Goal: Task Accomplishment & Management: Use online tool/utility

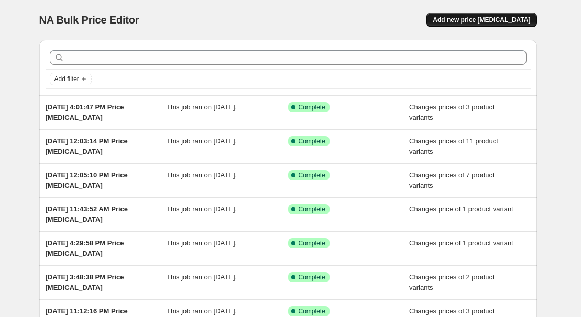
click at [500, 23] on span "Add new price change job" at bounding box center [480, 20] width 97 height 8
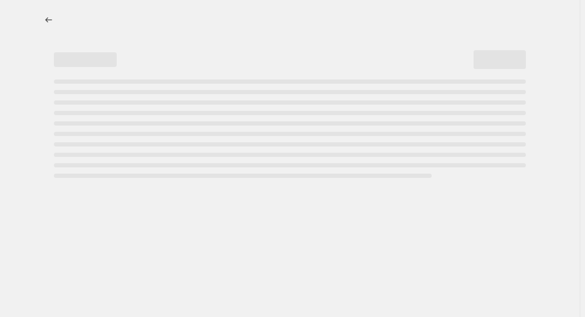
select select "percentage"
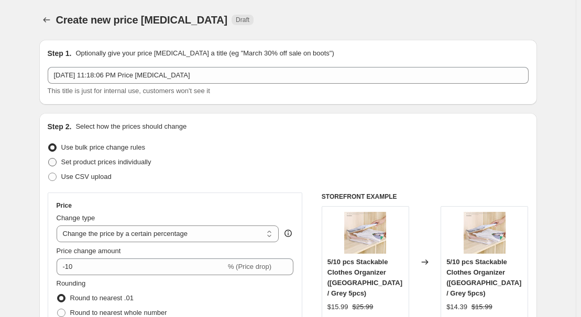
click at [113, 162] on span "Set product prices individually" at bounding box center [106, 162] width 90 height 8
click at [49, 159] on input "Set product prices individually" at bounding box center [48, 158] width 1 height 1
radio input "true"
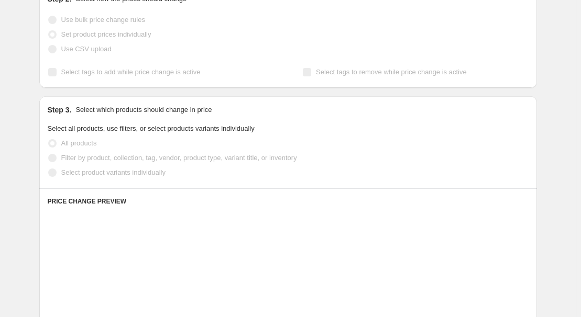
scroll to position [142, 0]
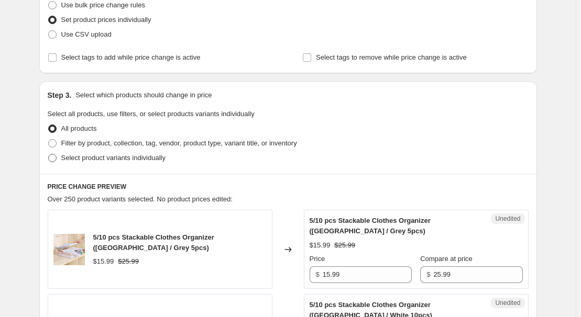
click at [116, 160] on span "Select product variants individually" at bounding box center [113, 158] width 104 height 8
click at [49, 154] on input "Select product variants individually" at bounding box center [48, 154] width 1 height 1
radio input "true"
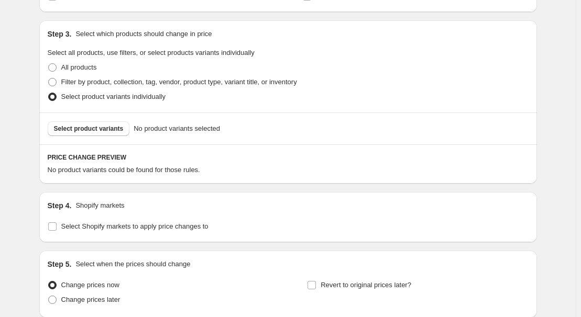
scroll to position [238, 0]
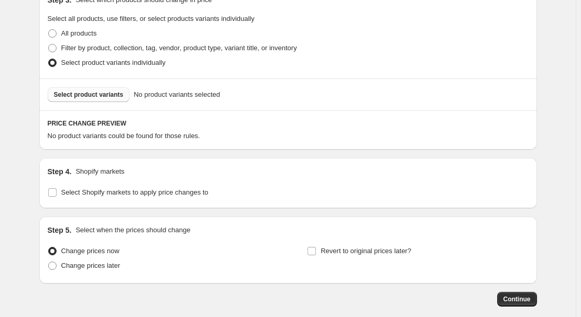
click at [74, 98] on button "Select product variants" at bounding box center [89, 94] width 82 height 15
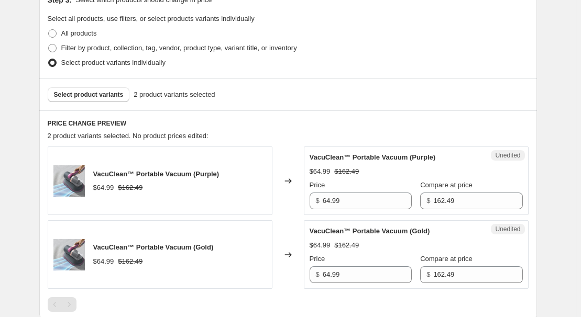
click at [547, 111] on div "Create new price change job. This page is ready Create new price change job Dra…" at bounding box center [288, 151] width 522 height 779
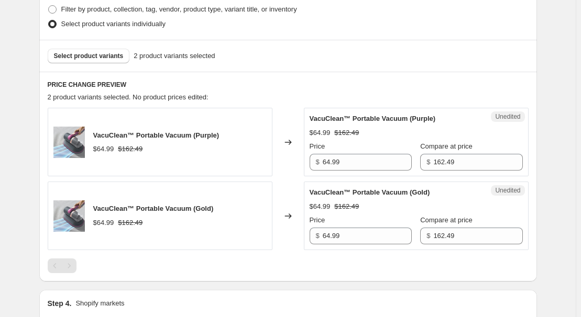
scroll to position [333, 0]
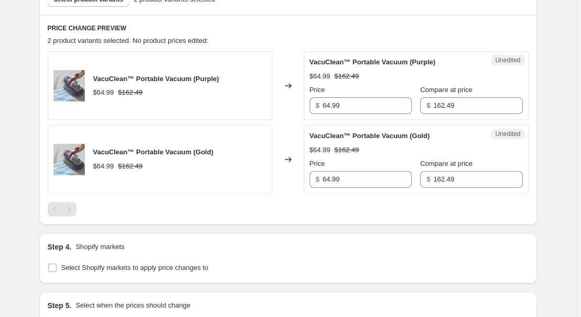
click at [105, 258] on div "Step 4. Shopify markets Select Shopify markets to apply price changes to" at bounding box center [288, 259] width 481 height 34
click at [109, 268] on span "Select Shopify markets to apply price changes to" at bounding box center [134, 268] width 147 height 8
click at [57, 268] on input "Select Shopify markets to apply price changes to" at bounding box center [52, 268] width 8 height 8
checkbox input "true"
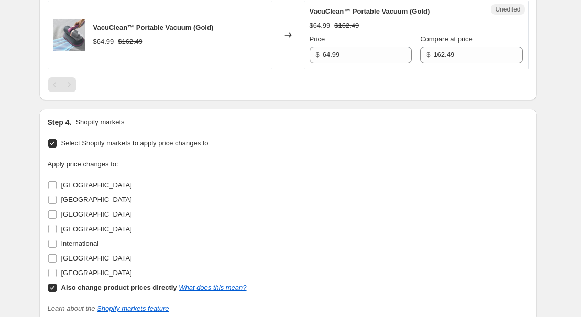
scroll to position [476, 0]
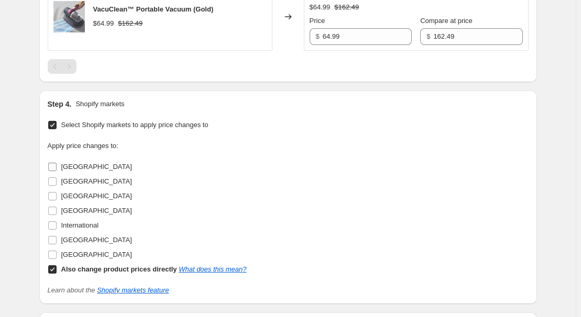
click at [72, 171] on span "Australia" at bounding box center [96, 167] width 71 height 10
click at [57, 171] on input "Australia" at bounding box center [52, 167] width 8 height 8
checkbox input "true"
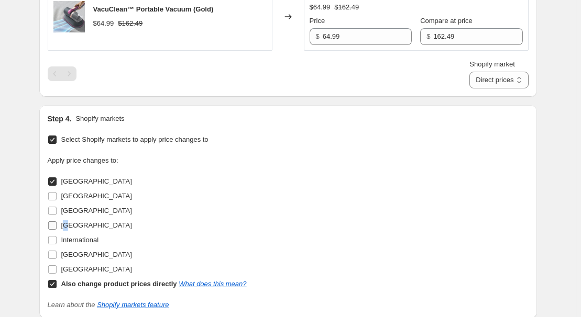
click at [70, 218] on label "Germany" at bounding box center [90, 225] width 84 height 15
click at [74, 212] on span "France" at bounding box center [96, 211] width 71 height 8
click at [57, 212] on input "France" at bounding box center [52, 211] width 8 height 8
checkbox input "true"
click at [71, 222] on span "Germany" at bounding box center [96, 225] width 71 height 8
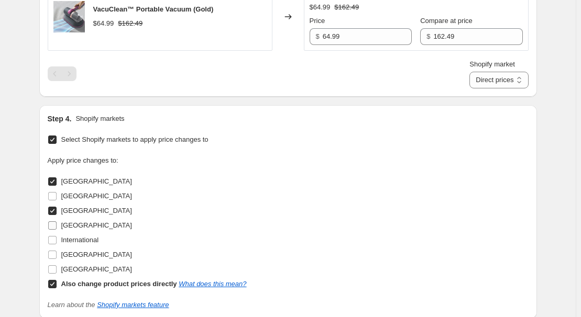
click at [57, 222] on input "Germany" at bounding box center [52, 225] width 8 height 8
checkbox input "true"
click at [77, 255] on span "United Kingdom" at bounding box center [96, 255] width 71 height 8
click at [57, 255] on input "United Kingdom" at bounding box center [52, 255] width 8 height 8
checkbox input "true"
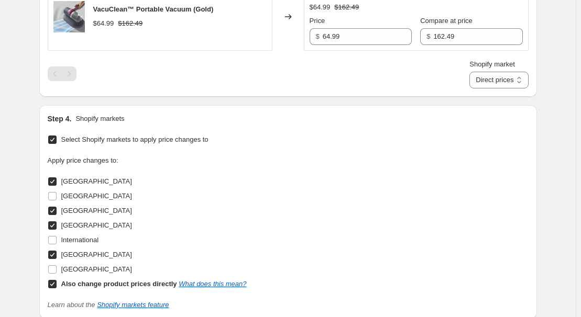
click at [104, 286] on b "Also change product prices directly" at bounding box center [119, 284] width 116 height 8
click at [57, 286] on input "Also change product prices directly What does this mean?" at bounding box center [52, 284] width 8 height 8
checkbox input "false"
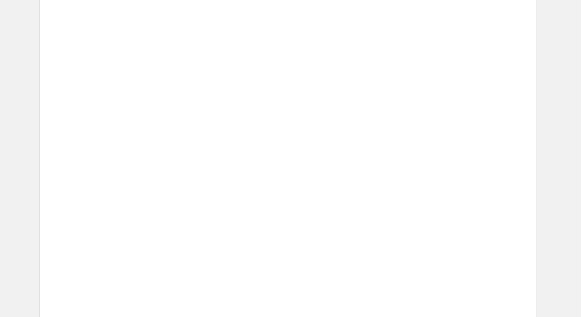
click at [275, 231] on div "Placeholder $59.05 $65.61 Changed to Unedited Placeholder $53.15 $59.05 Price $…" at bounding box center [288, 238] width 481 height 69
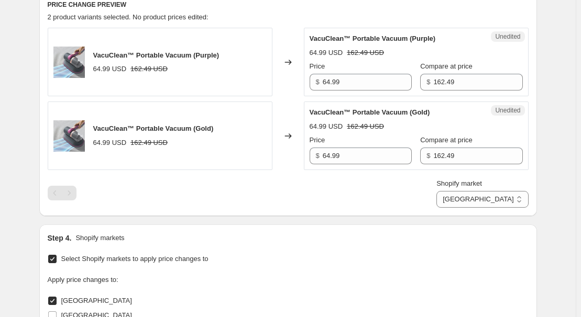
scroll to position [305, 0]
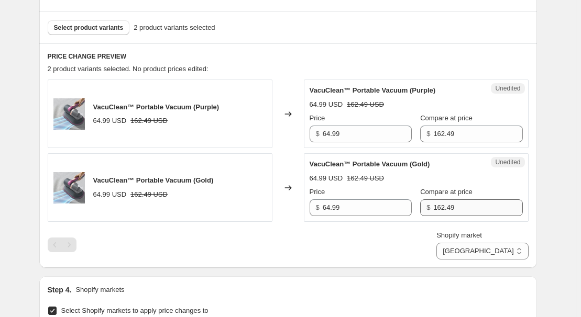
drag, startPoint x: 481, startPoint y: 216, endPoint x: 480, endPoint y: 210, distance: 5.5
click at [480, 214] on div "Unedited VacuClean™ Portable Vacuum (Gold) 64.99 USD 162.49 USD Price $ 64.99 C…" at bounding box center [416, 187] width 225 height 69
click at [477, 207] on input "162.49" at bounding box center [477, 207] width 89 height 17
drag, startPoint x: 493, startPoint y: 242, endPoint x: 497, endPoint y: 250, distance: 8.7
click at [493, 244] on select "Australia France Germany United Kingdom" at bounding box center [482, 251] width 92 height 17
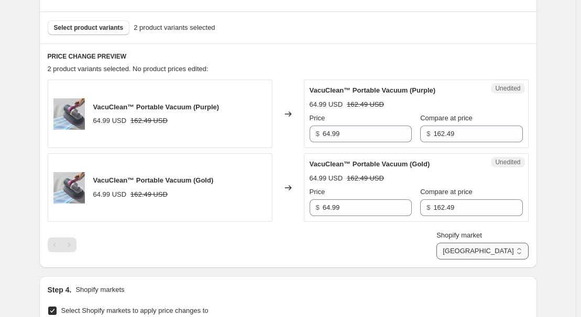
click at [497, 250] on select "Australia France Germany United Kingdom" at bounding box center [482, 251] width 92 height 17
drag, startPoint x: 497, startPoint y: 249, endPoint x: 497, endPoint y: 258, distance: 8.4
click at [497, 249] on select "Australia France Germany United Kingdom" at bounding box center [482, 251] width 92 height 17
click at [485, 260] on select "Australia France Germany United Kingdom" at bounding box center [482, 251] width 92 height 17
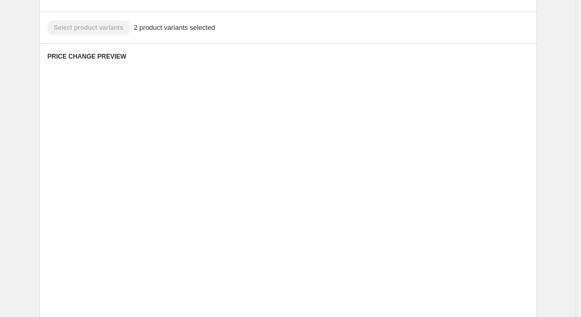
click at [462, 247] on div "53.15 USD 59.05 USD" at bounding box center [432, 252] width 179 height 10
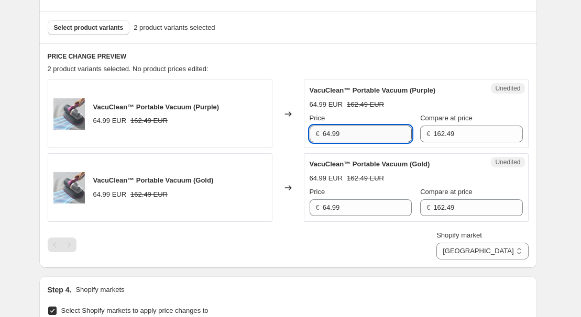
click at [378, 128] on input "64.99" at bounding box center [366, 134] width 89 height 17
click at [368, 208] on input "64.99" at bounding box center [366, 207] width 89 height 17
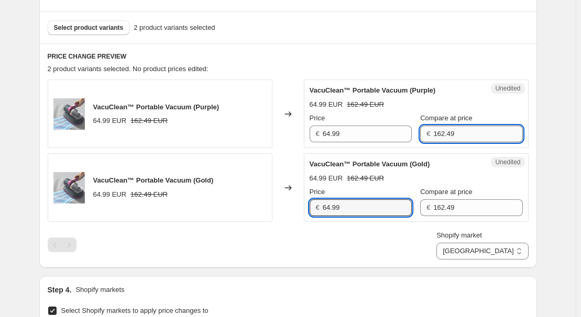
click at [453, 136] on input "162.49" at bounding box center [477, 134] width 89 height 17
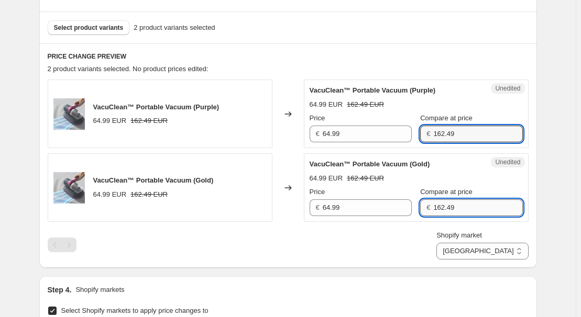
click at [465, 209] on input "162.49" at bounding box center [477, 207] width 89 height 17
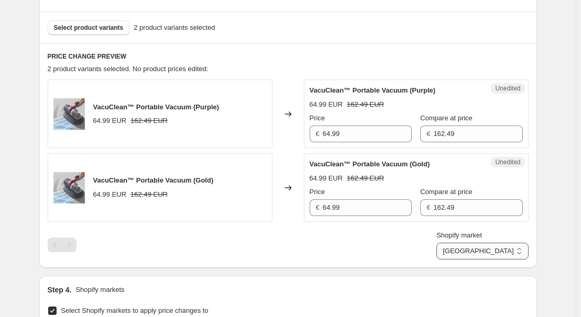
drag, startPoint x: 489, startPoint y: 242, endPoint x: 503, endPoint y: 258, distance: 20.8
click at [489, 243] on select "Australia France Germany United Kingdom" at bounding box center [482, 251] width 92 height 17
click at [482, 260] on select "Australia France Germany United Kingdom" at bounding box center [482, 251] width 92 height 17
click at [375, 133] on input "64.99" at bounding box center [366, 134] width 89 height 17
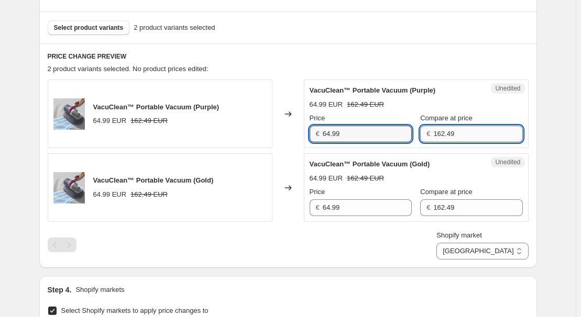
click at [464, 136] on input "162.49" at bounding box center [477, 134] width 89 height 17
click at [506, 254] on select "Australia France Germany United Kingdom" at bounding box center [482, 251] width 92 height 17
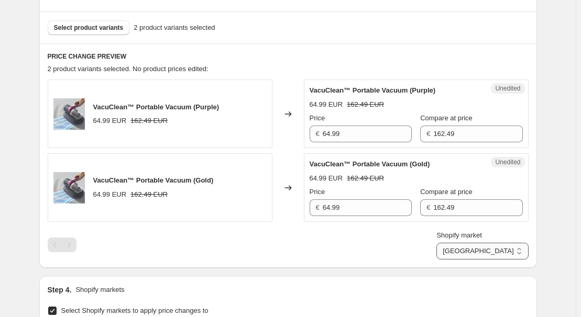
select select "7501644017"
click at [460, 260] on select "Australia France Germany United Kingdom" at bounding box center [482, 251] width 92 height 17
click at [327, 57] on h6 "PRICE CHANGE PREVIEW" at bounding box center [288, 56] width 481 height 8
